Goal: Use online tool/utility: Utilize a website feature to perform a specific function

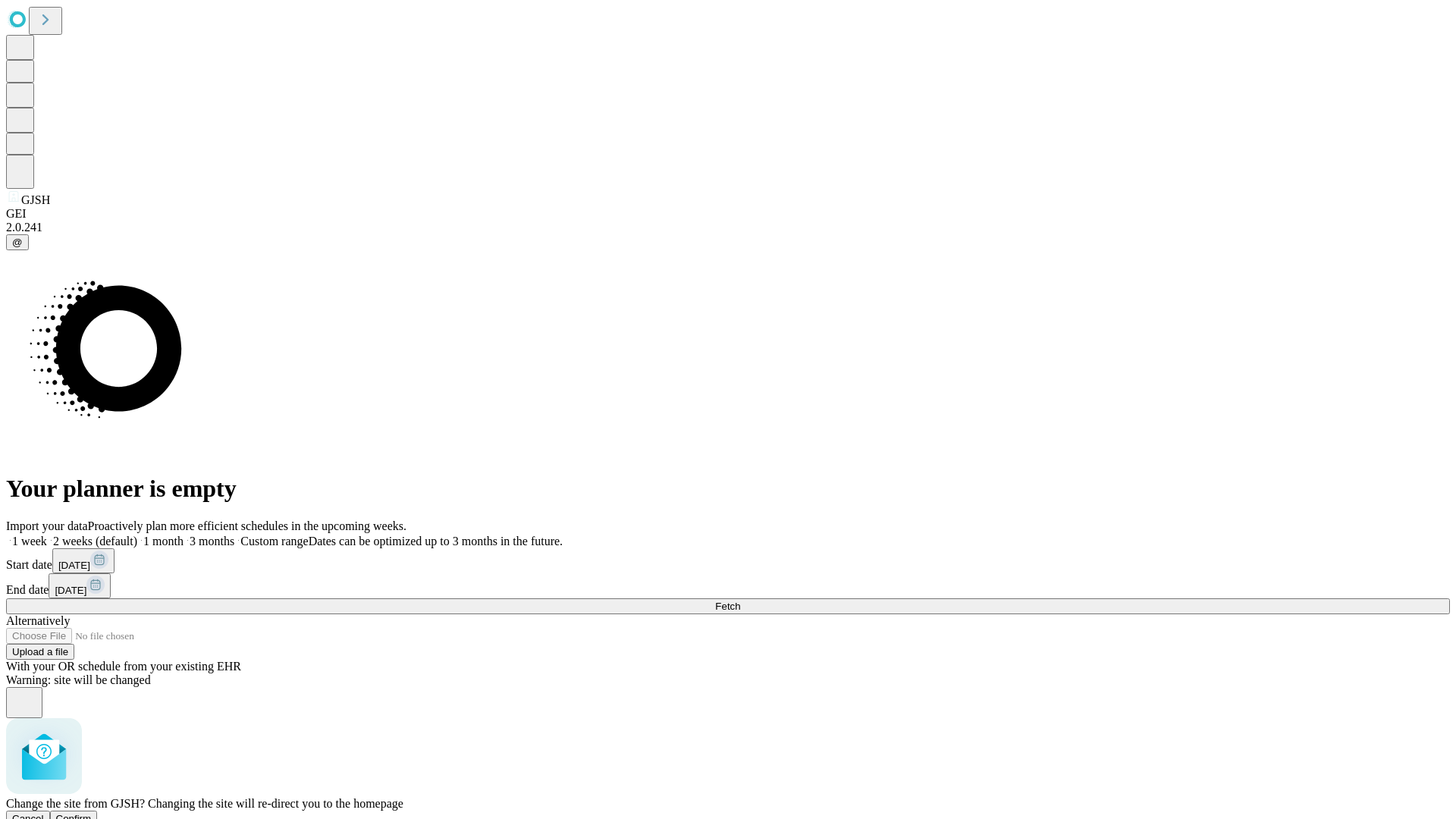
click at [91, 813] on span "Confirm" at bounding box center [73, 819] width 35 height 12
click at [47, 535] on label "1 week" at bounding box center [26, 541] width 41 height 13
click at [740, 601] on span "Fetch" at bounding box center [728, 606] width 25 height 12
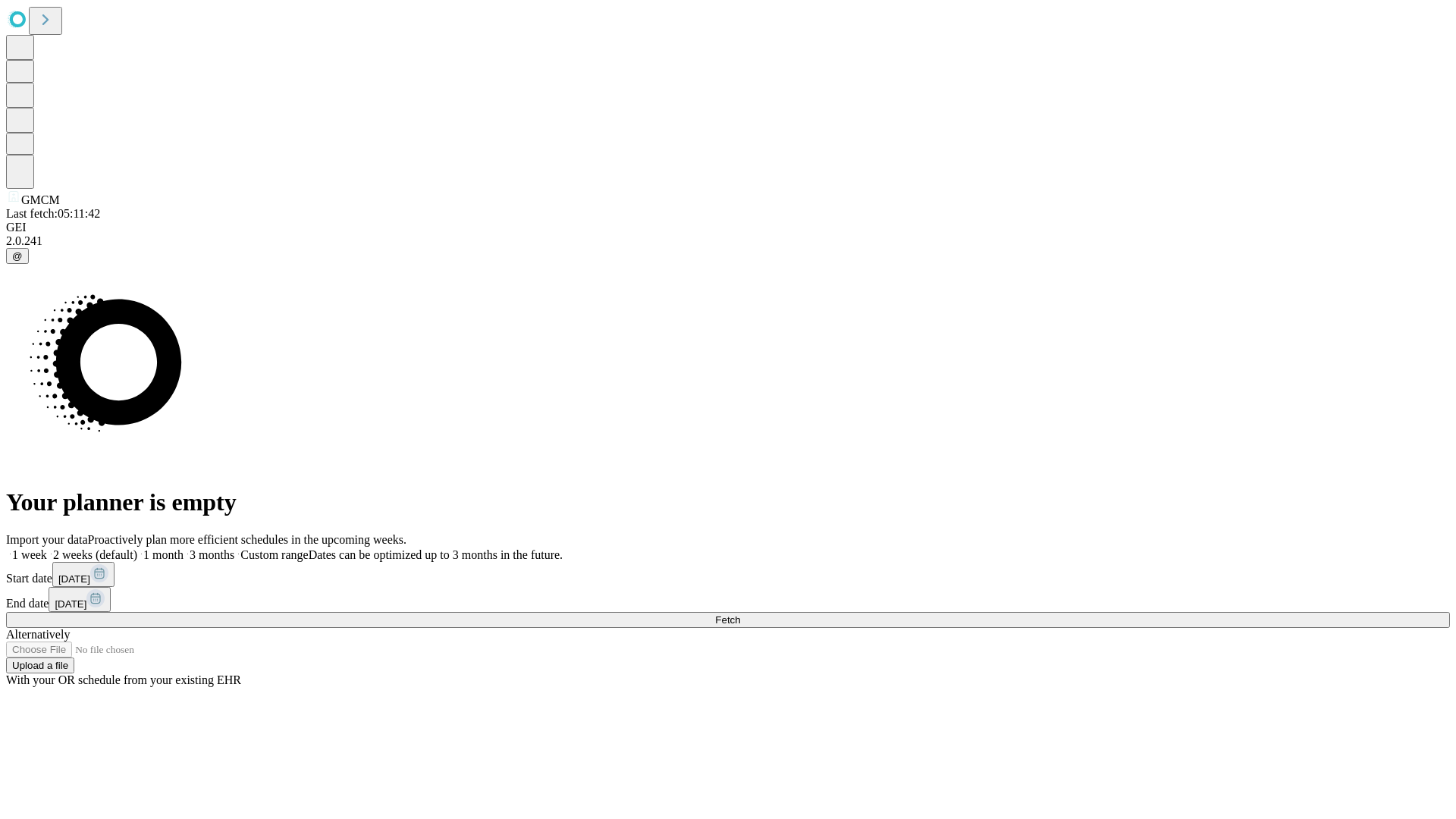
click at [47, 548] on label "1 week" at bounding box center [26, 555] width 41 height 13
click at [740, 615] on span "Fetch" at bounding box center [728, 620] width 25 height 12
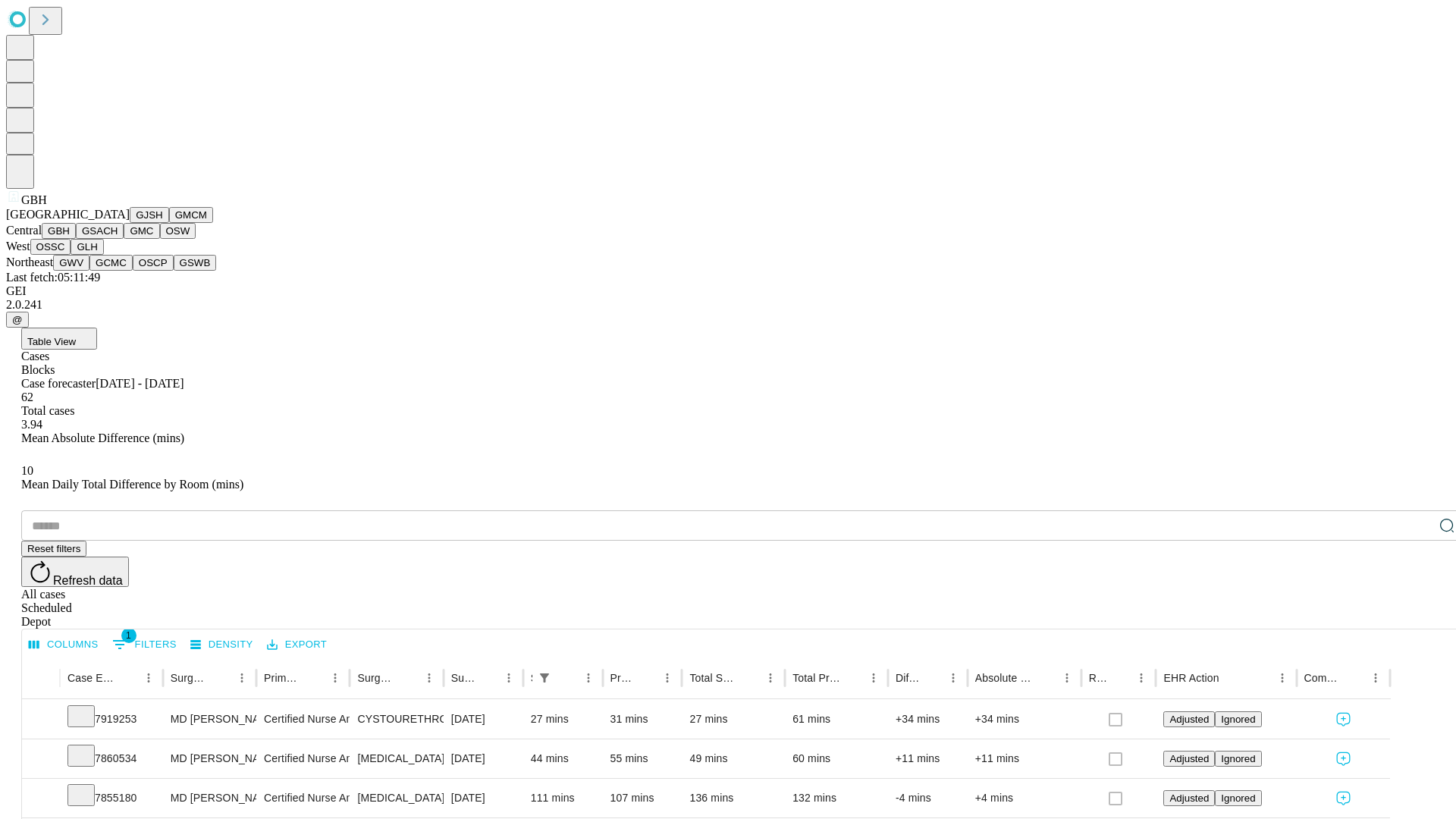
click at [118, 239] on button "GSACH" at bounding box center [100, 231] width 48 height 16
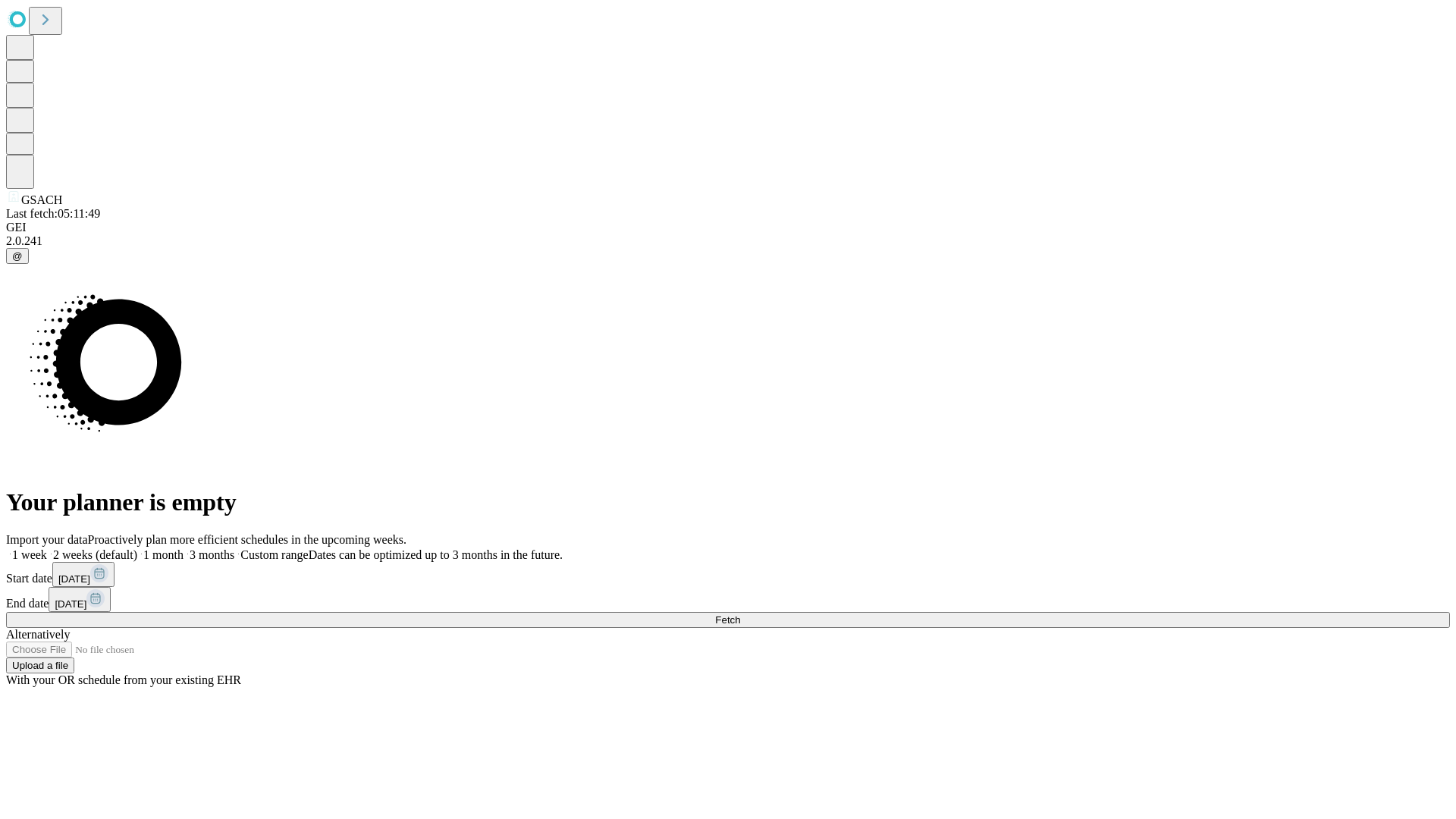
click at [740, 615] on span "Fetch" at bounding box center [728, 620] width 25 height 12
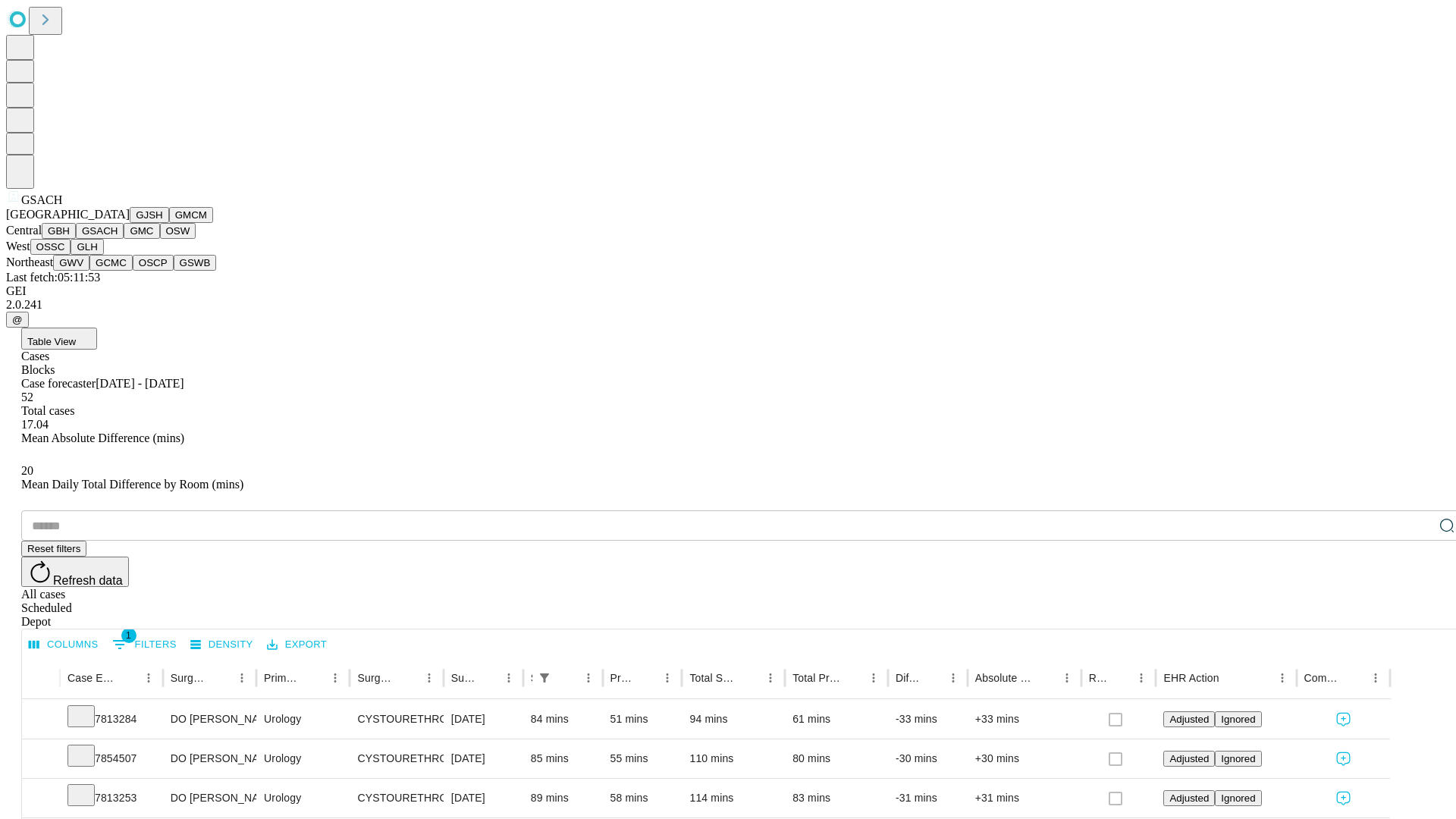
click at [124, 239] on button "GMC" at bounding box center [141, 231] width 35 height 16
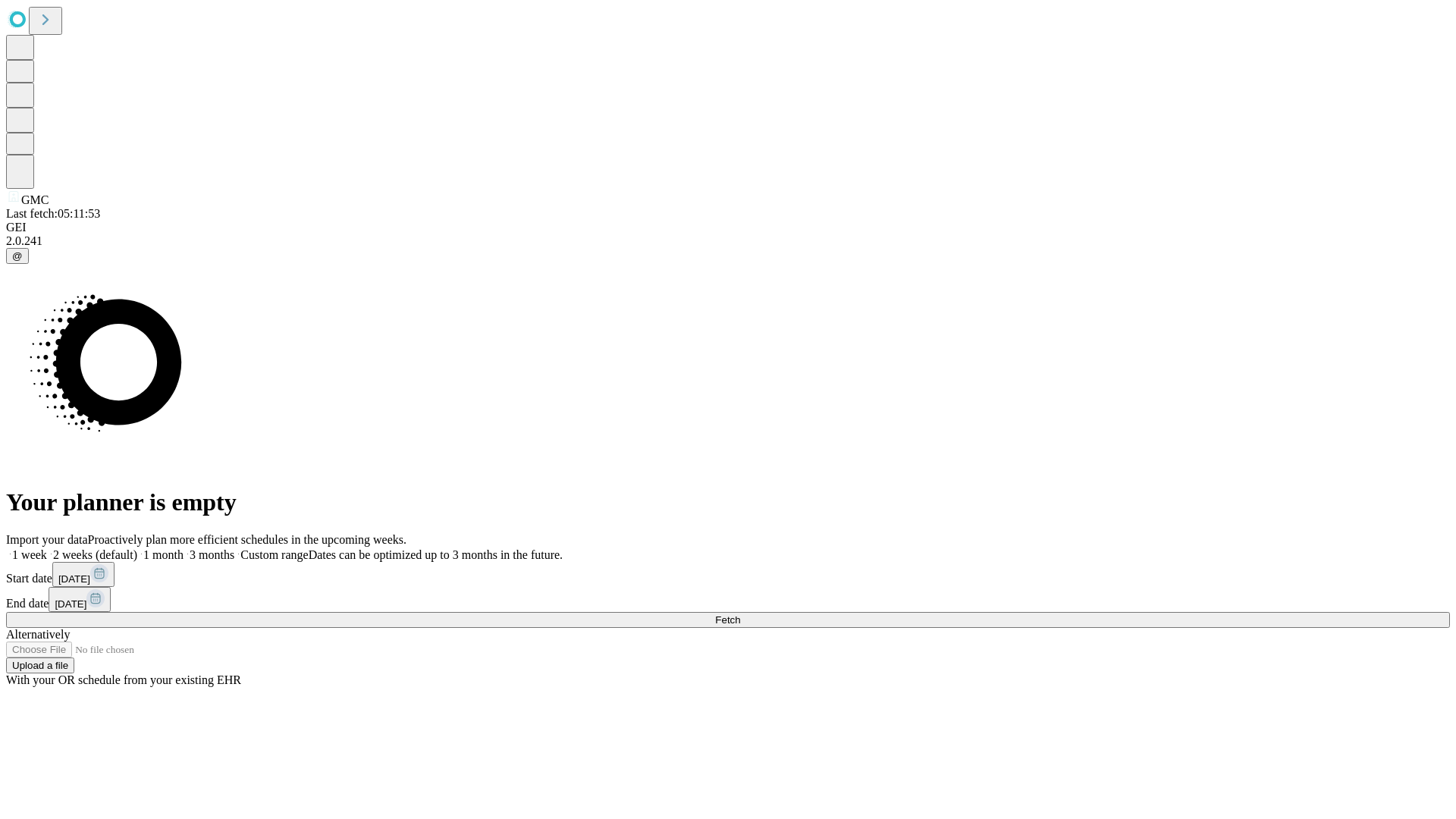
click at [47, 548] on label "1 week" at bounding box center [26, 555] width 41 height 13
click at [740, 615] on span "Fetch" at bounding box center [728, 620] width 25 height 12
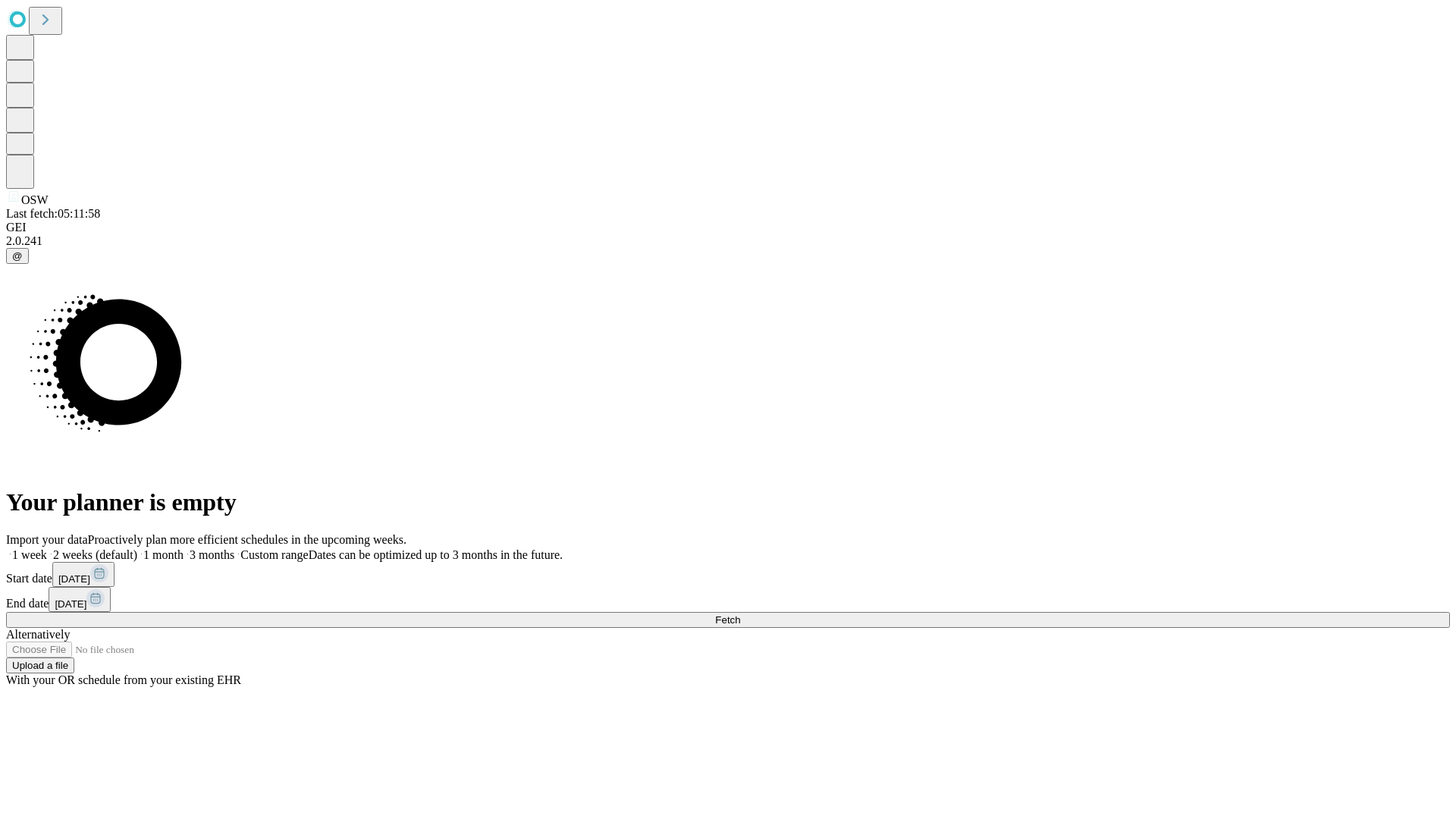
click at [47, 548] on label "1 week" at bounding box center [26, 555] width 41 height 13
click at [740, 615] on span "Fetch" at bounding box center [728, 620] width 25 height 12
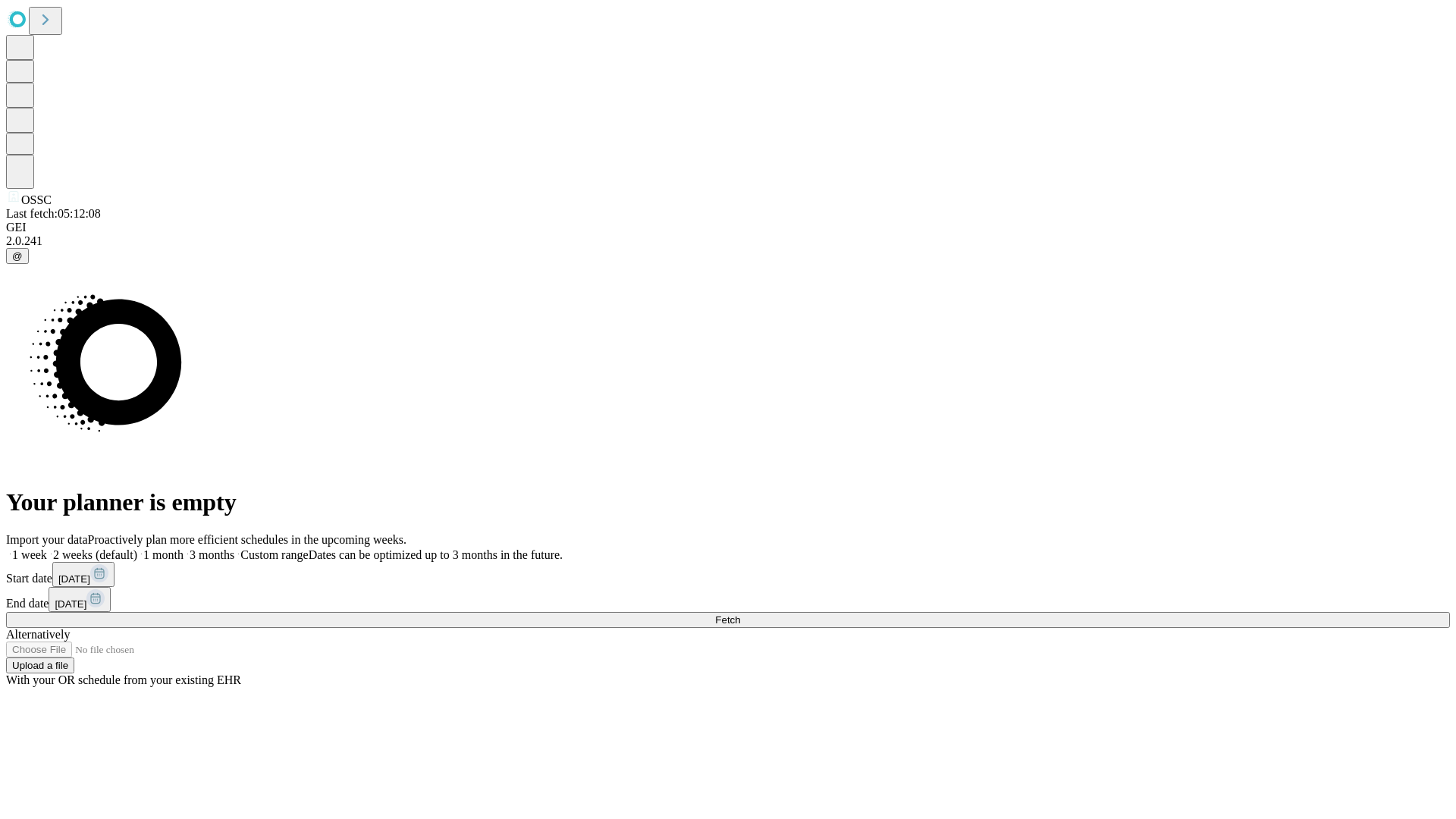
click at [47, 548] on label "1 week" at bounding box center [26, 555] width 41 height 13
click at [740, 615] on span "Fetch" at bounding box center [728, 620] width 25 height 12
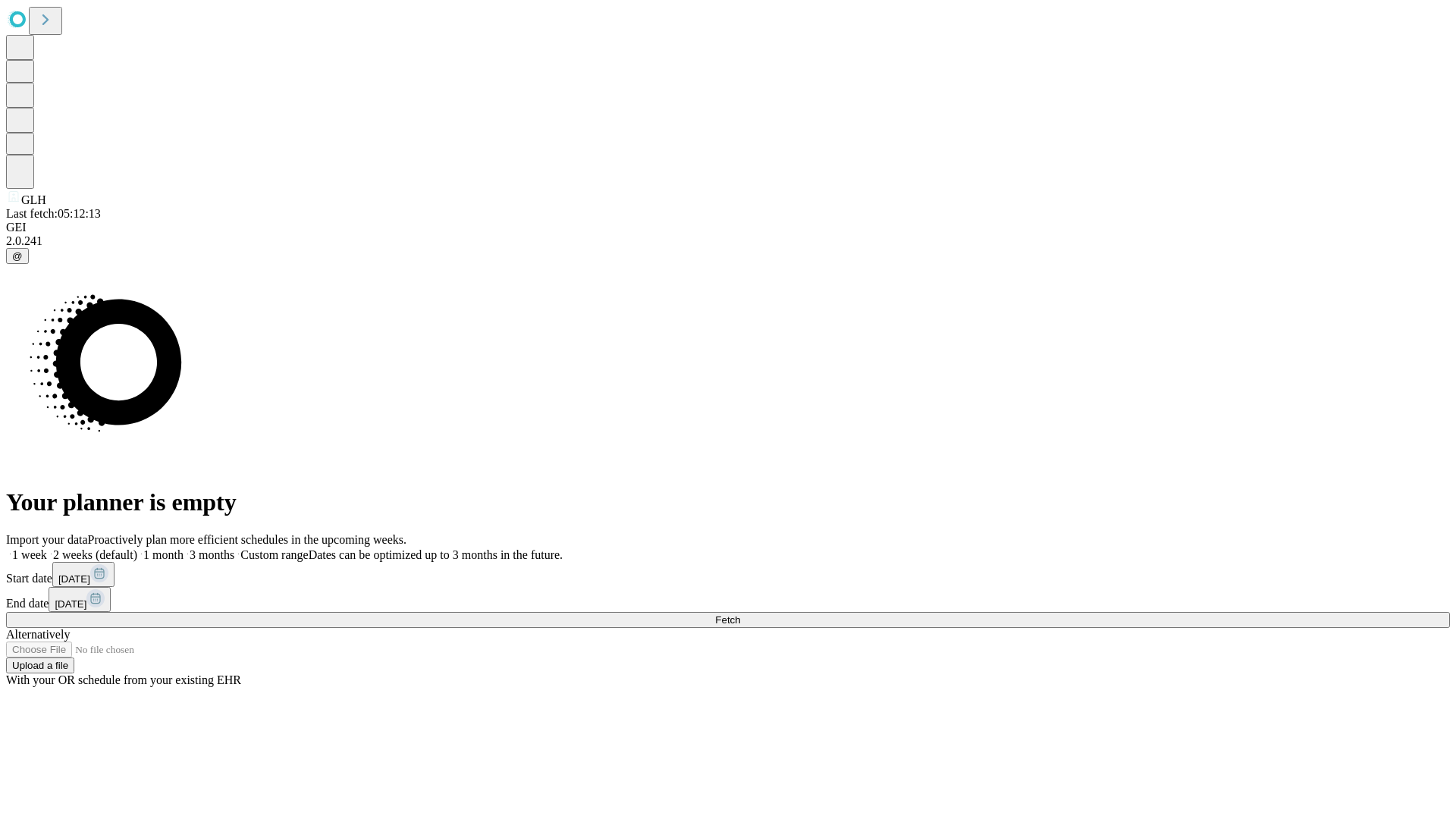
click at [740, 615] on span "Fetch" at bounding box center [728, 620] width 25 height 12
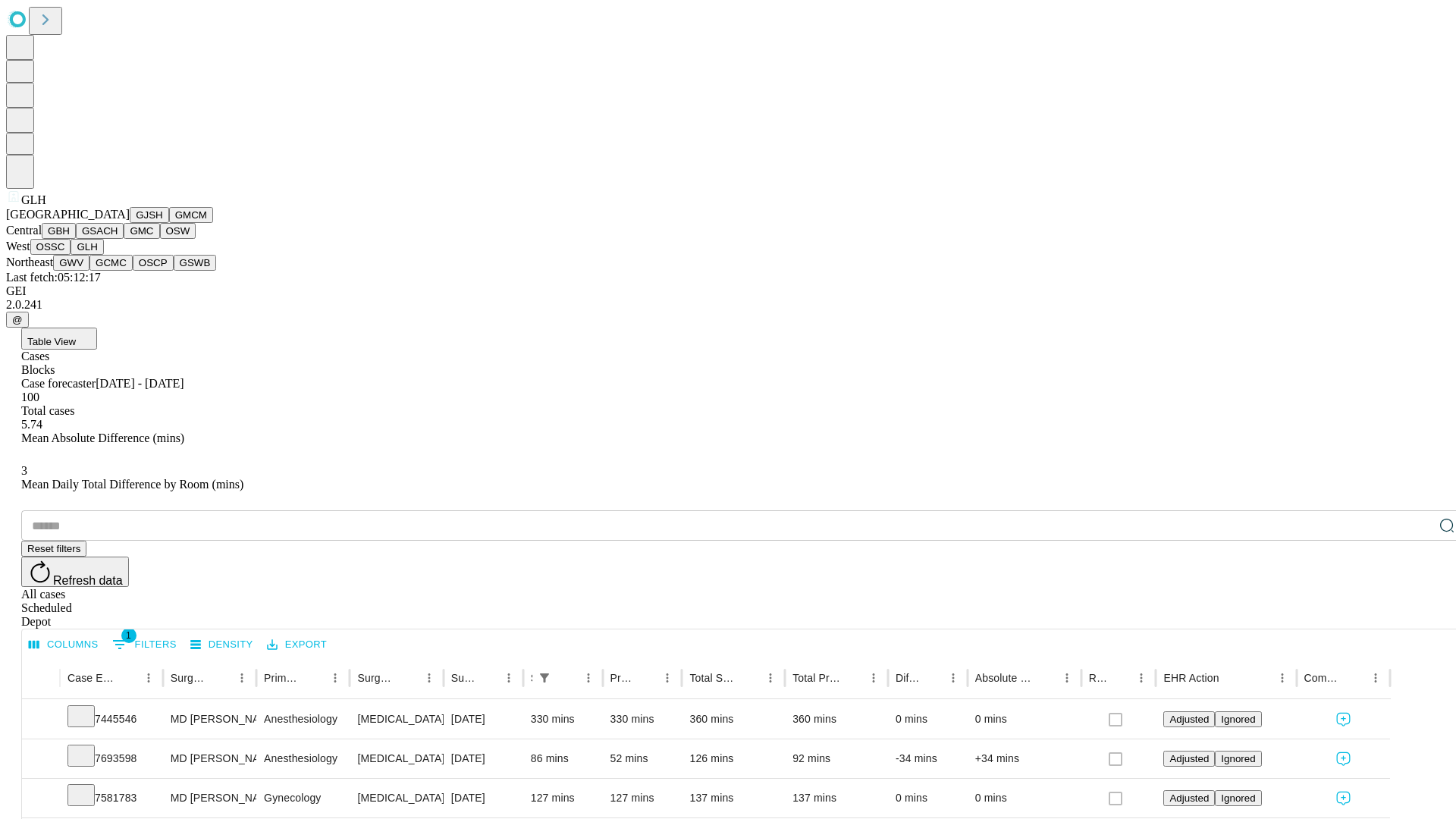
click at [90, 271] on button "GWV" at bounding box center [71, 262] width 36 height 16
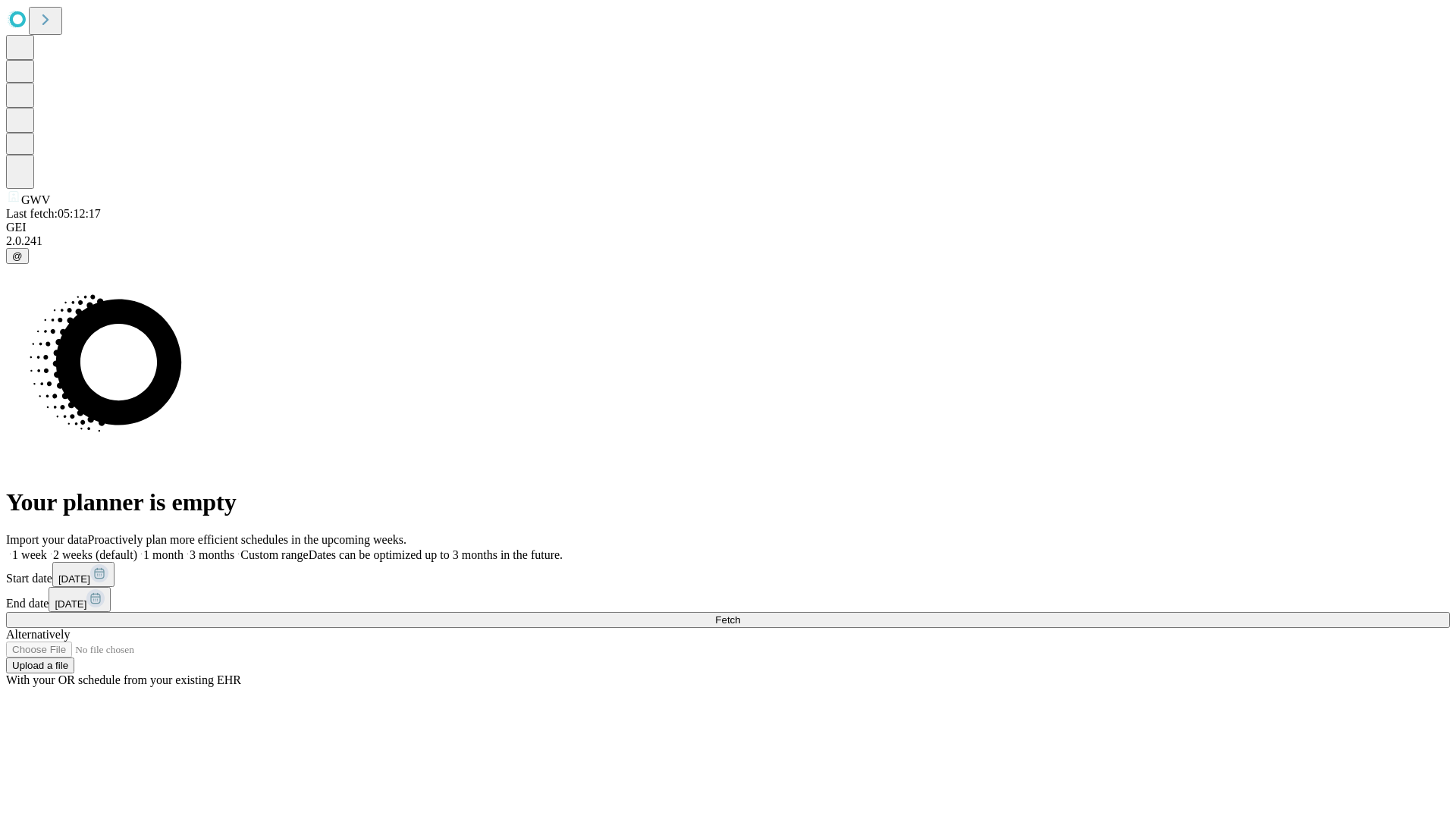
click at [740, 615] on span "Fetch" at bounding box center [728, 620] width 25 height 12
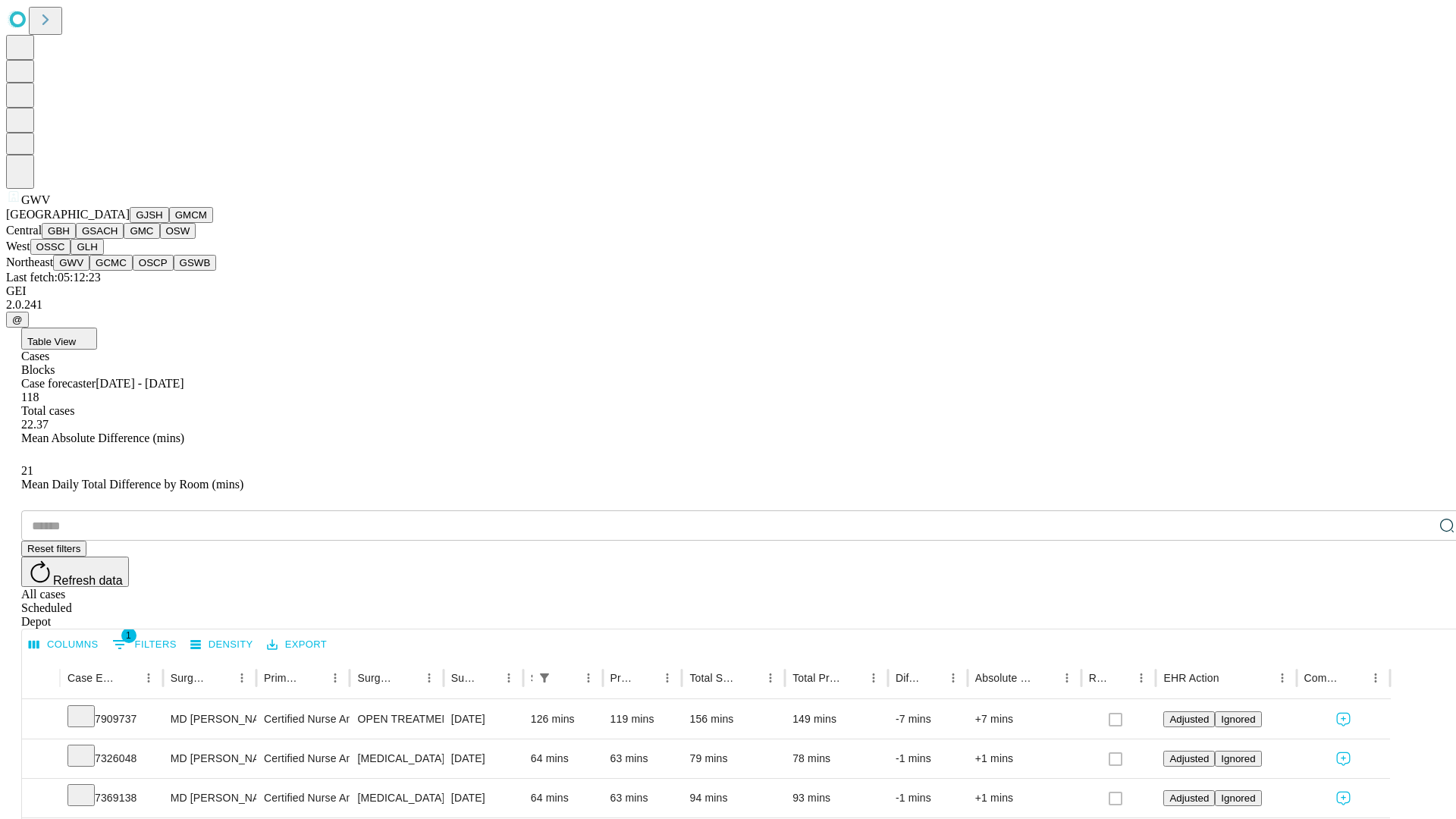
click at [118, 271] on button "GCMC" at bounding box center [111, 262] width 43 height 16
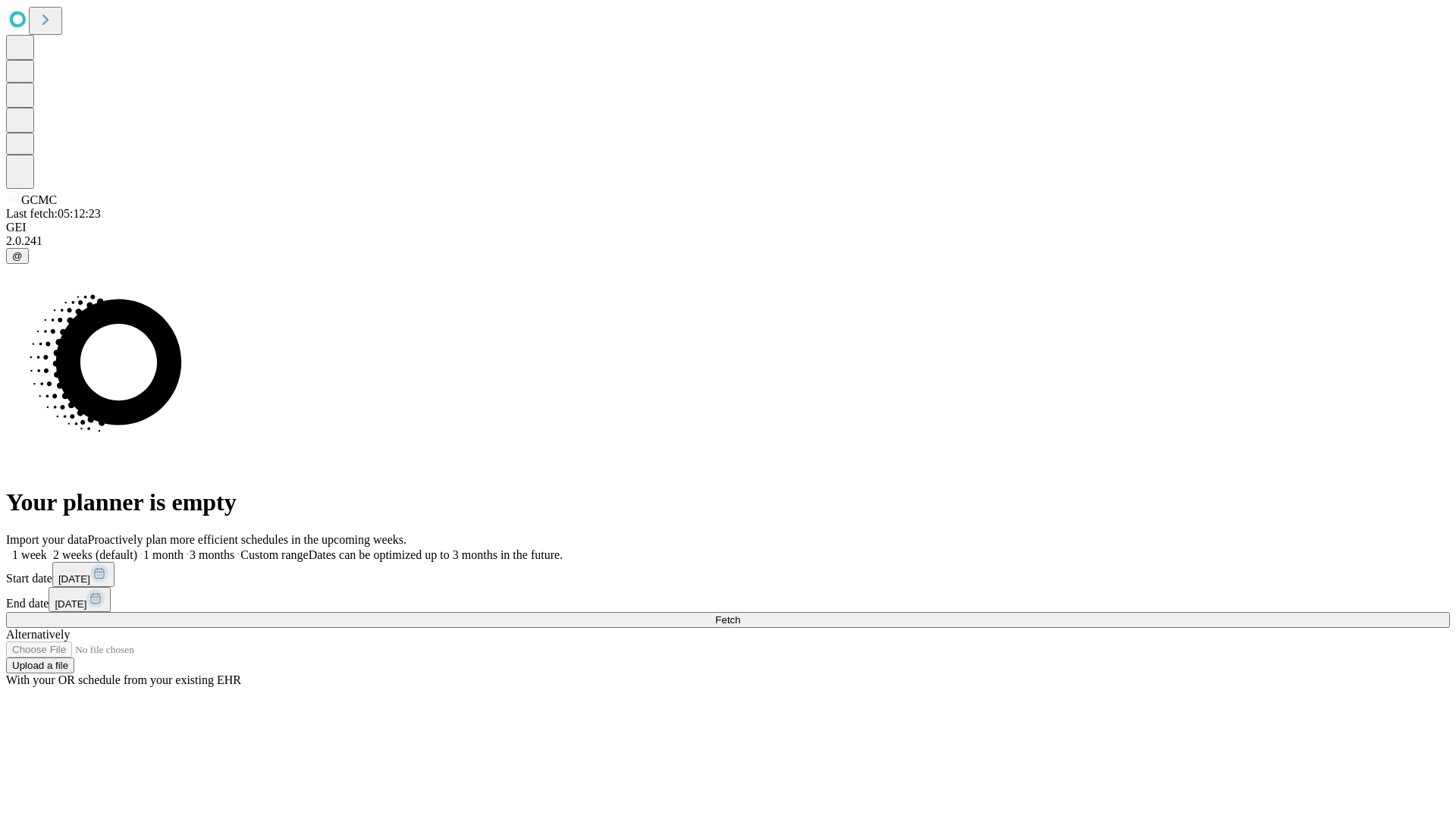
click at [47, 548] on label "1 week" at bounding box center [26, 555] width 41 height 13
click at [740, 615] on span "Fetch" at bounding box center [728, 620] width 25 height 12
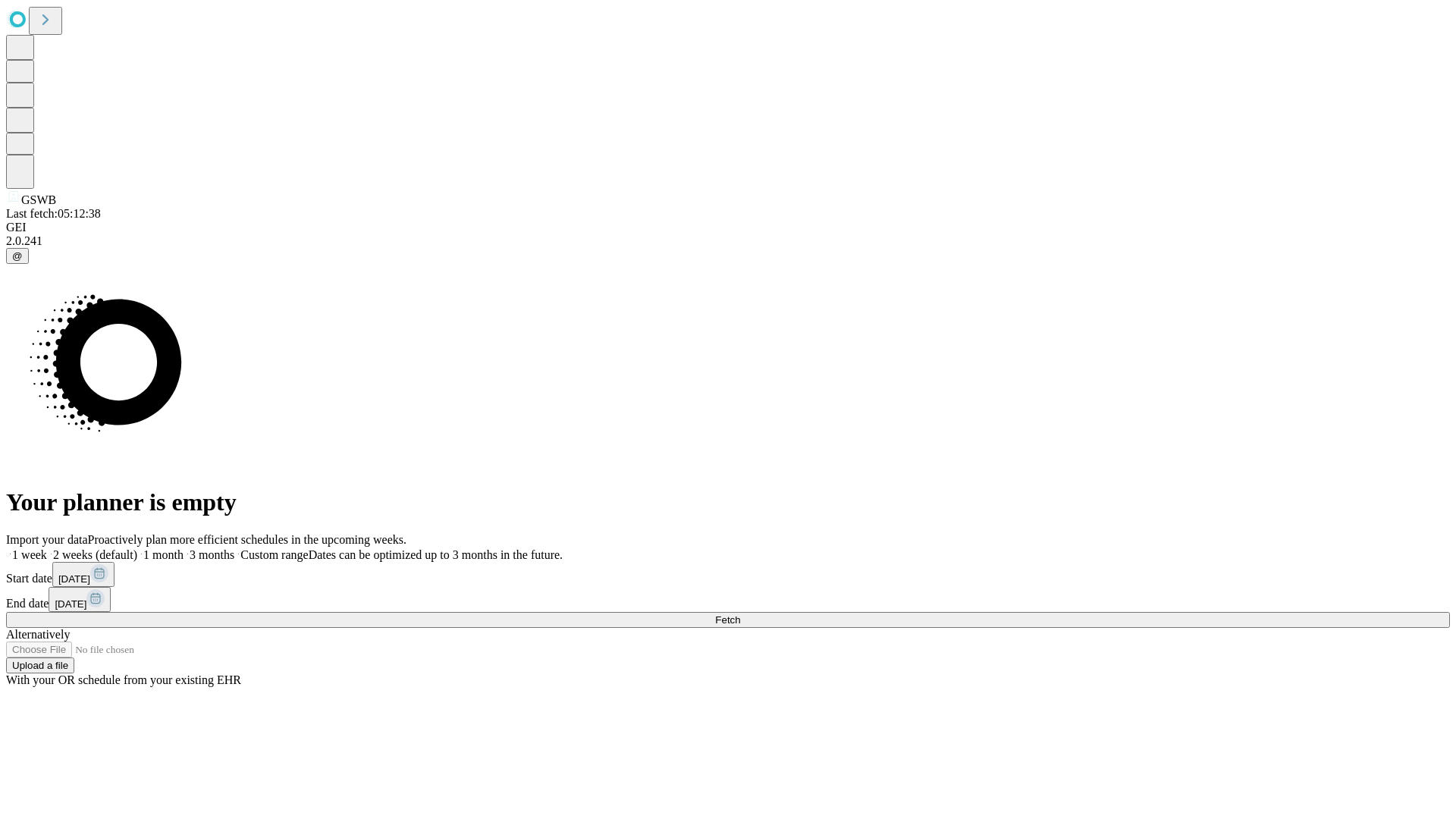
click at [47, 548] on label "1 week" at bounding box center [26, 555] width 41 height 13
click at [740, 615] on span "Fetch" at bounding box center [728, 620] width 25 height 12
